Goal: Navigation & Orientation: Find specific page/section

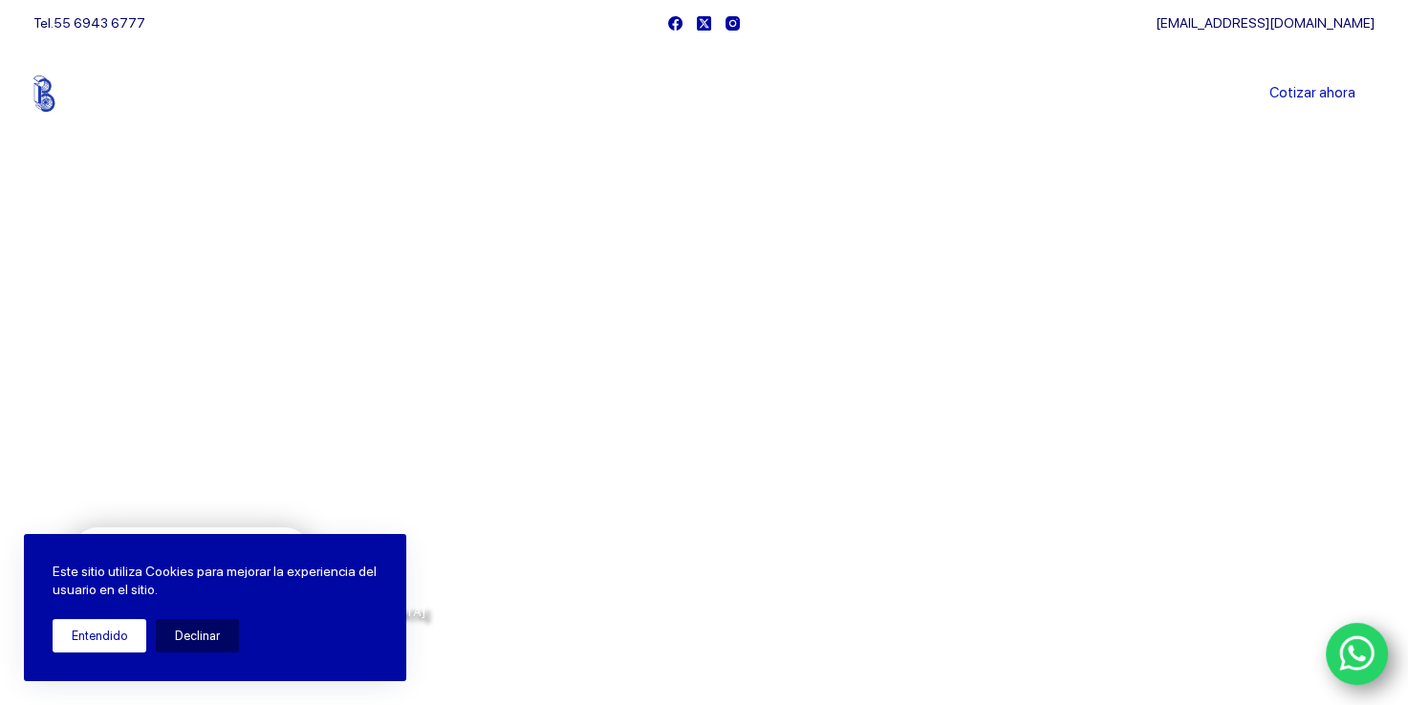
click at [84, 636] on button "Entendido" at bounding box center [100, 635] width 94 height 33
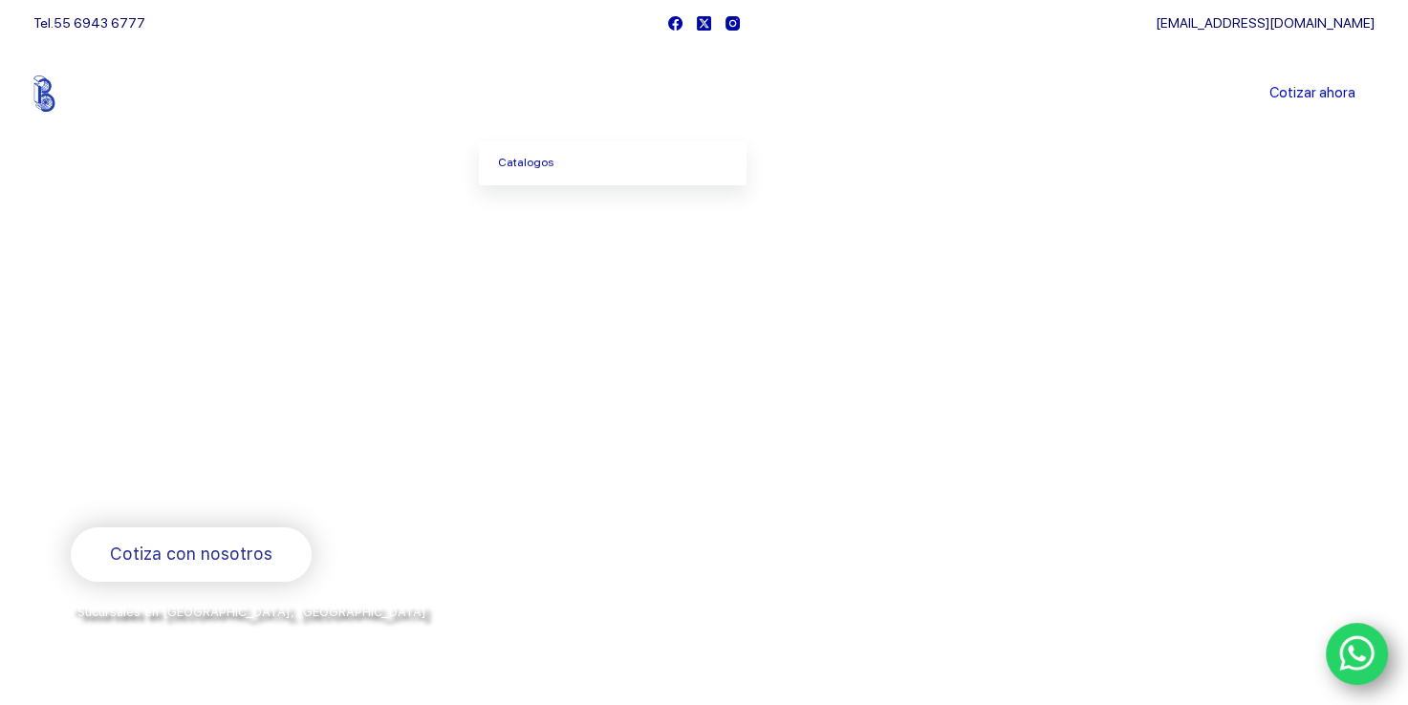
click at [583, 93] on icon "Menu Principal" at bounding box center [579, 94] width 8 height 8
click at [671, 94] on link "Sucursales" at bounding box center [668, 94] width 119 height 0
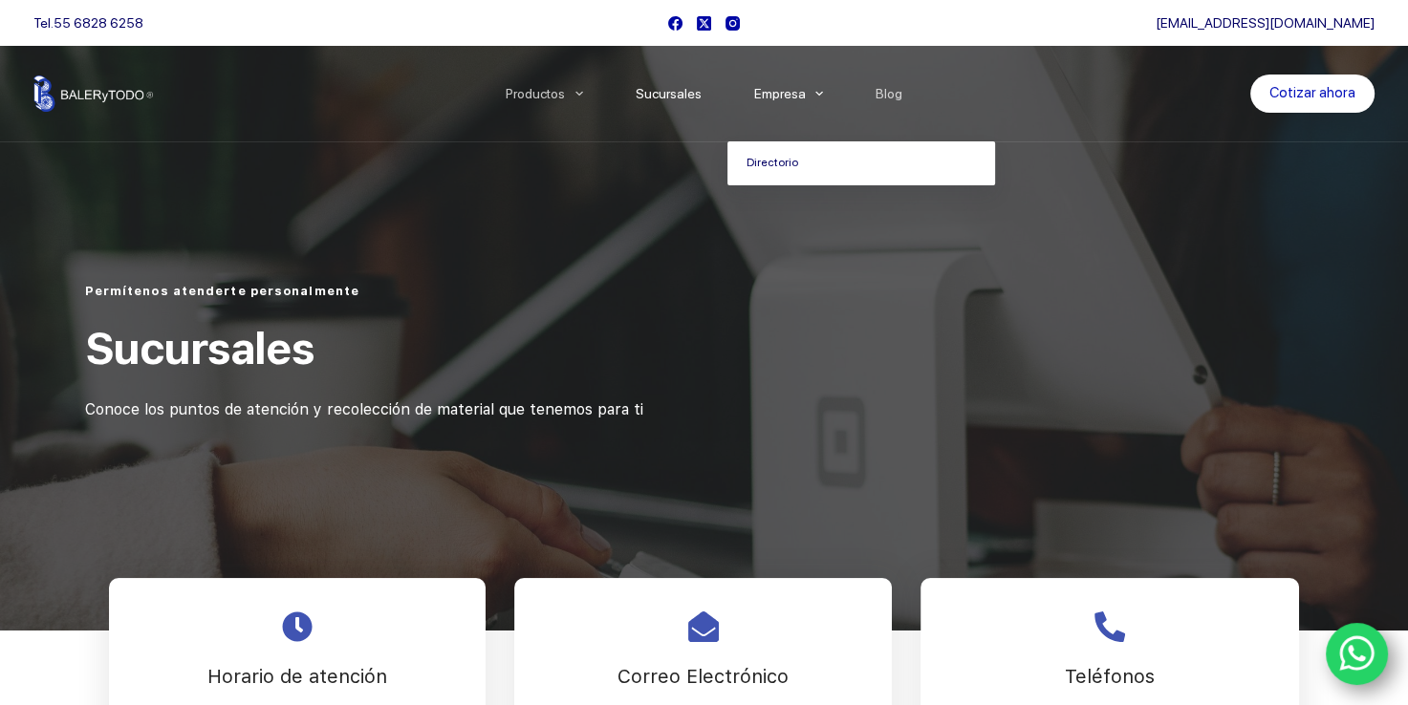
click at [773, 161] on link "Directorio" at bounding box center [861, 163] width 268 height 44
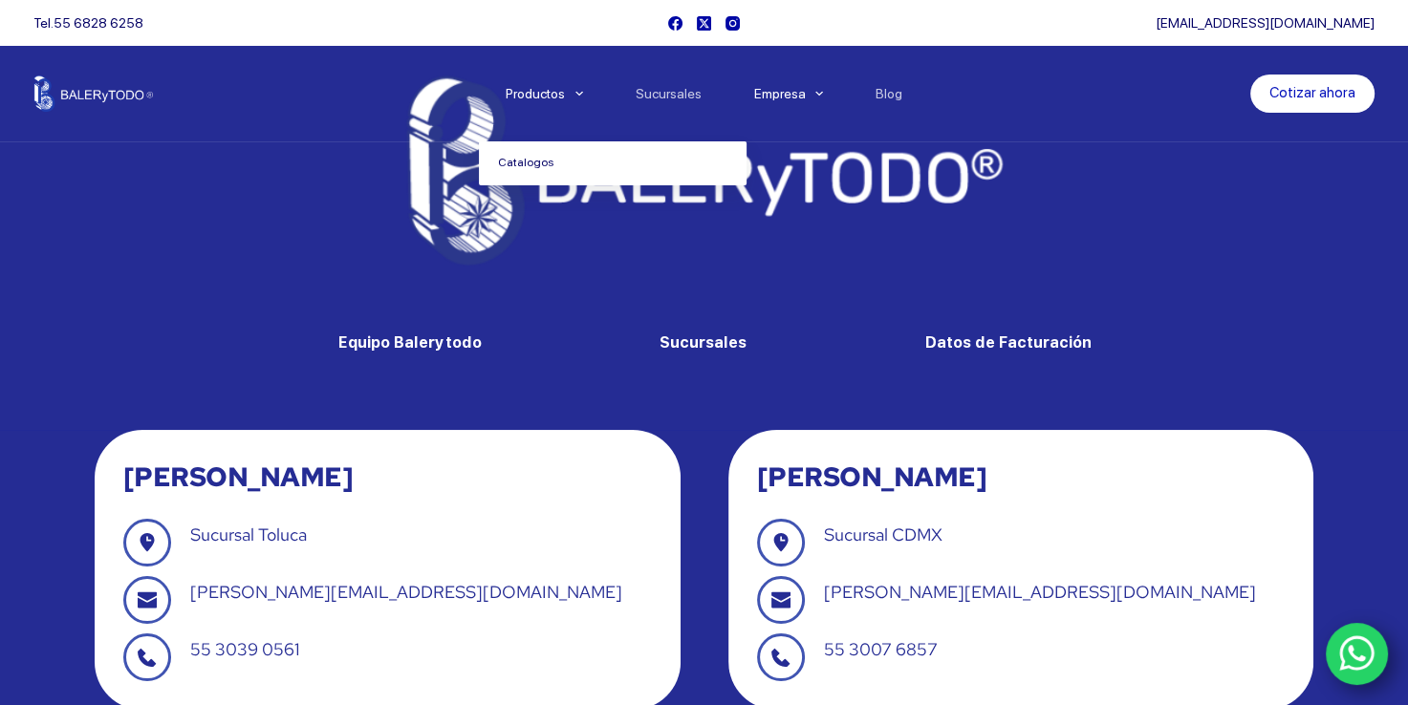
click at [529, 161] on link "Catalogos" at bounding box center [613, 163] width 268 height 44
